Goal: Find specific page/section: Find specific page/section

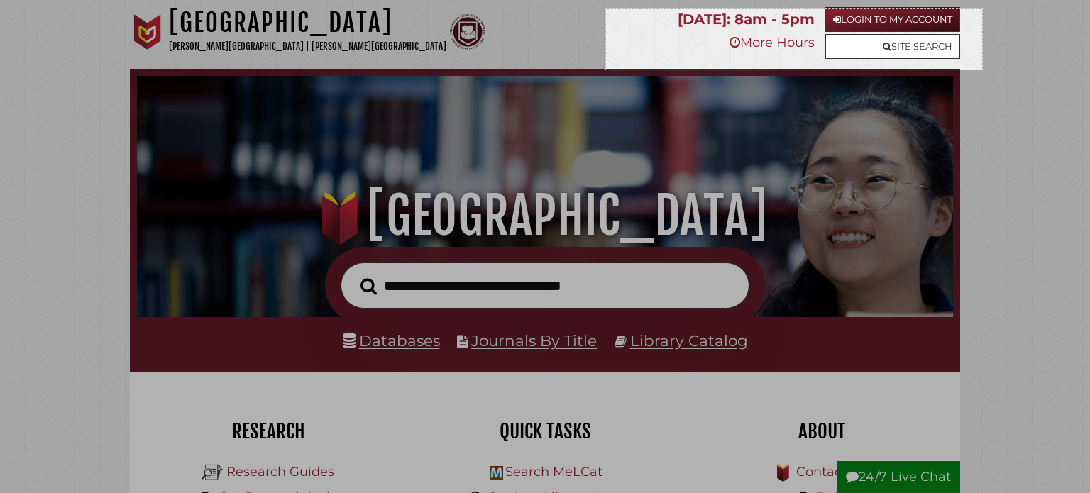
drag, startPoint x: 606, startPoint y: 9, endPoint x: 982, endPoint y: 70, distance: 381.0
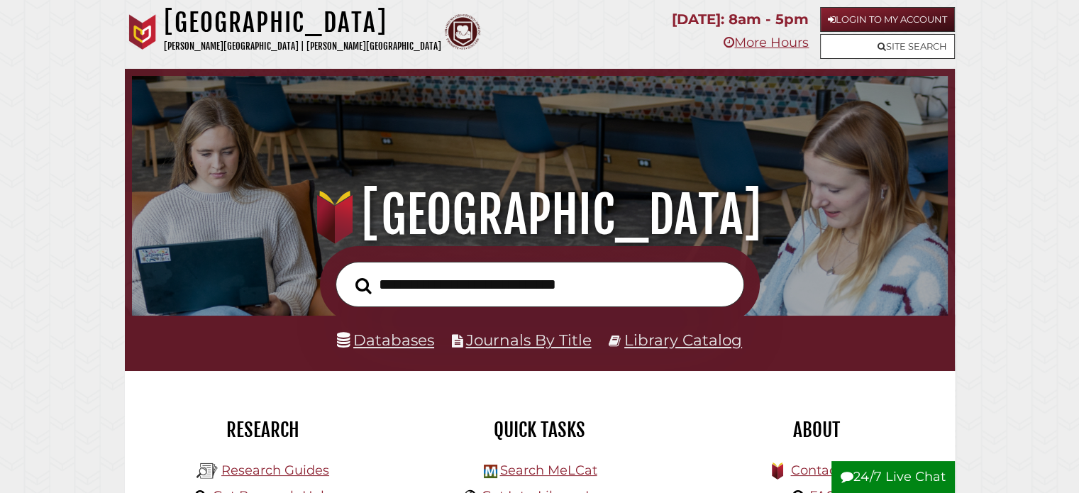
scroll to position [270, 809]
click at [200, 46] on p "[PERSON_NAME][GEOGRAPHIC_DATA] | [PERSON_NAME][GEOGRAPHIC_DATA]" at bounding box center [302, 46] width 277 height 16
click at [448, 289] on input "text" at bounding box center [540, 285] width 409 height 46
click at [189, 42] on p "[PERSON_NAME][GEOGRAPHIC_DATA] | [PERSON_NAME][GEOGRAPHIC_DATA]" at bounding box center [302, 46] width 277 height 16
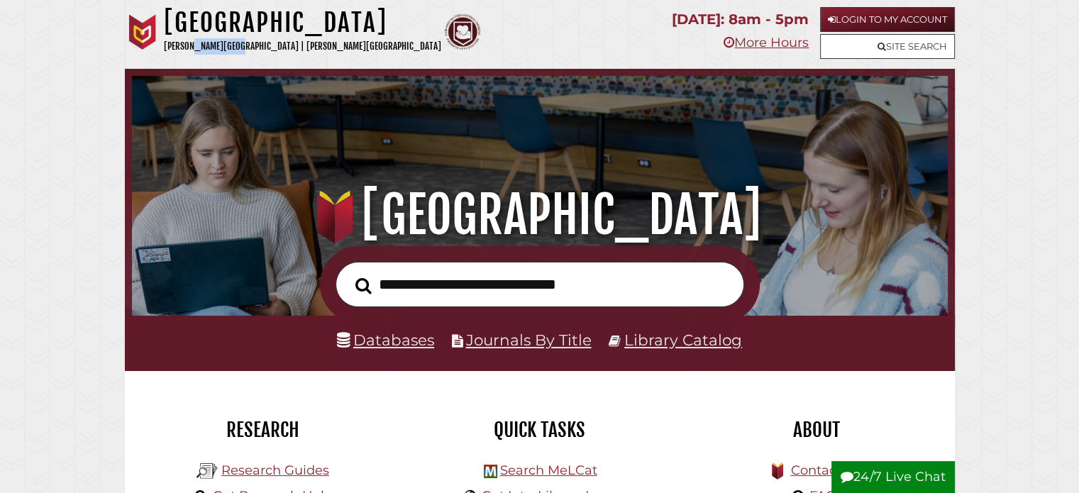
click at [189, 42] on p "[PERSON_NAME][GEOGRAPHIC_DATA] | [PERSON_NAME][GEOGRAPHIC_DATA]" at bounding box center [302, 46] width 277 height 16
click at [284, 42] on p "[PERSON_NAME][GEOGRAPHIC_DATA] | [PERSON_NAME][GEOGRAPHIC_DATA]" at bounding box center [302, 46] width 277 height 16
click at [149, 30] on img at bounding box center [142, 31] width 35 height 35
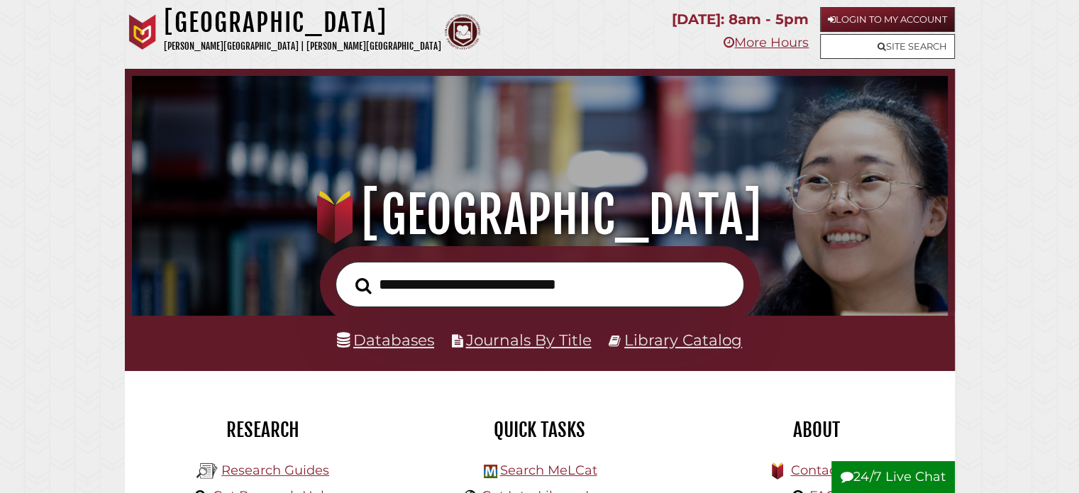
scroll to position [270, 809]
